Goal: Book appointment/travel/reservation

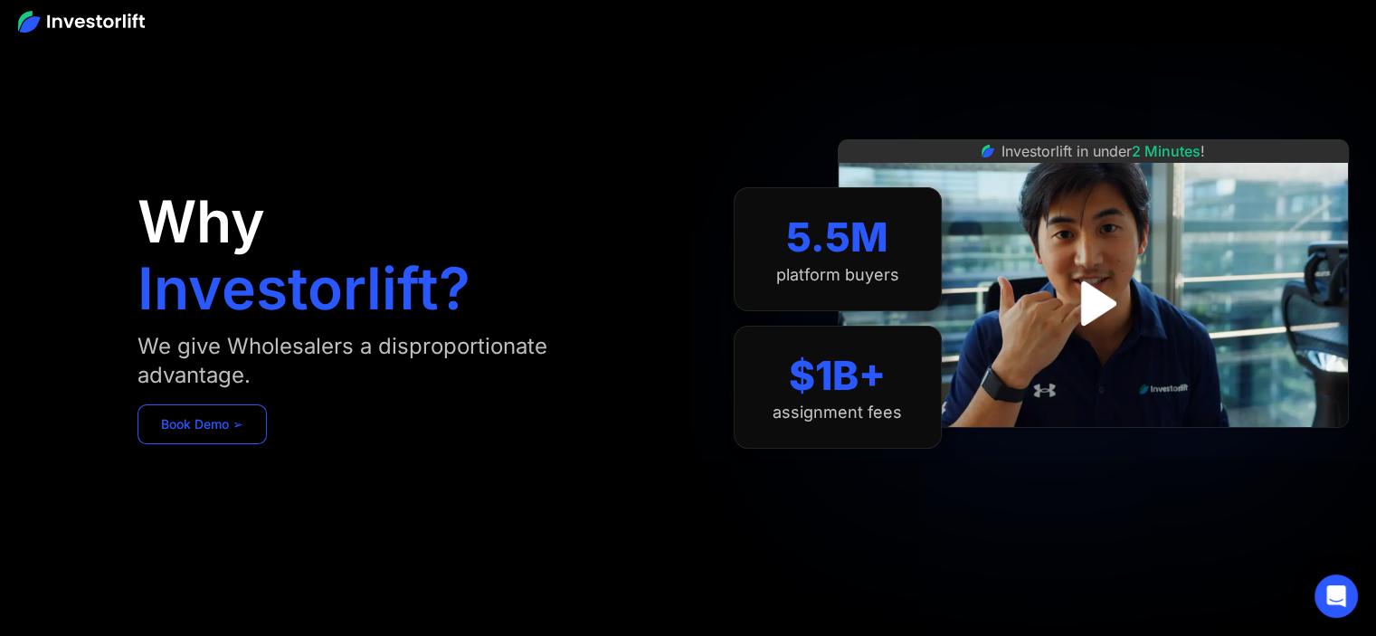
click at [209, 426] on link "Book Demo ➢" at bounding box center [201, 424] width 129 height 40
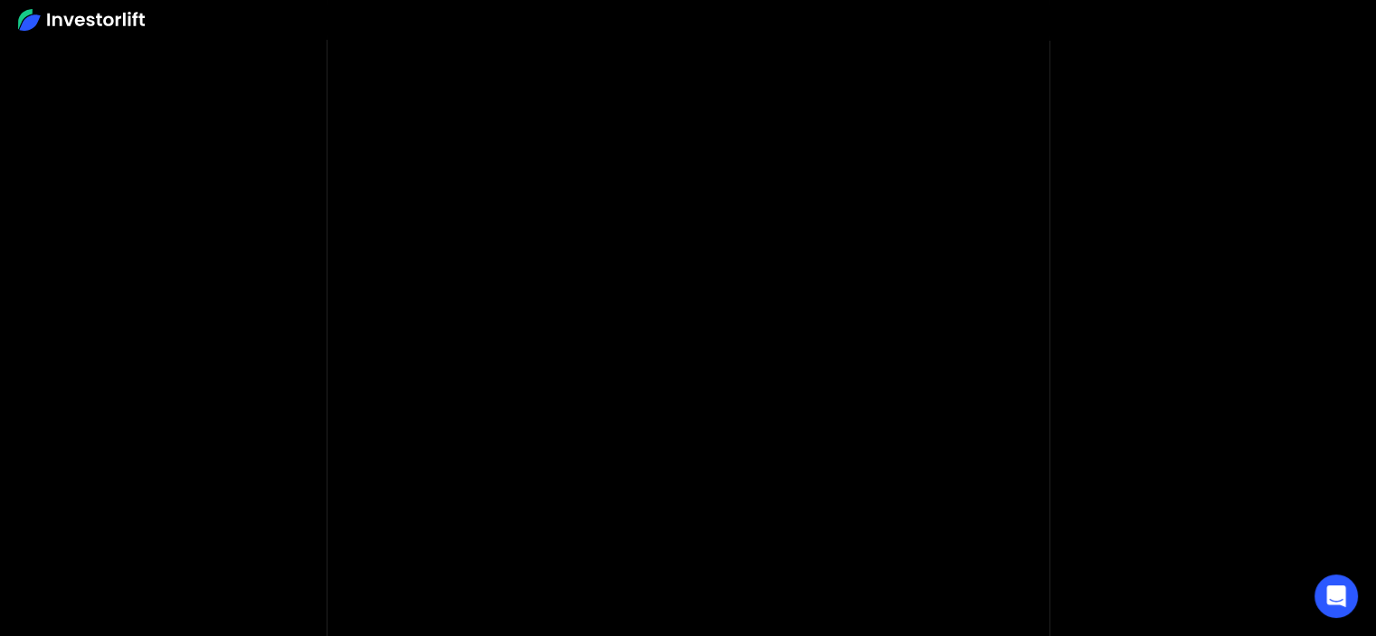
scroll to position [156, 0]
